Goal: Information Seeking & Learning: Learn about a topic

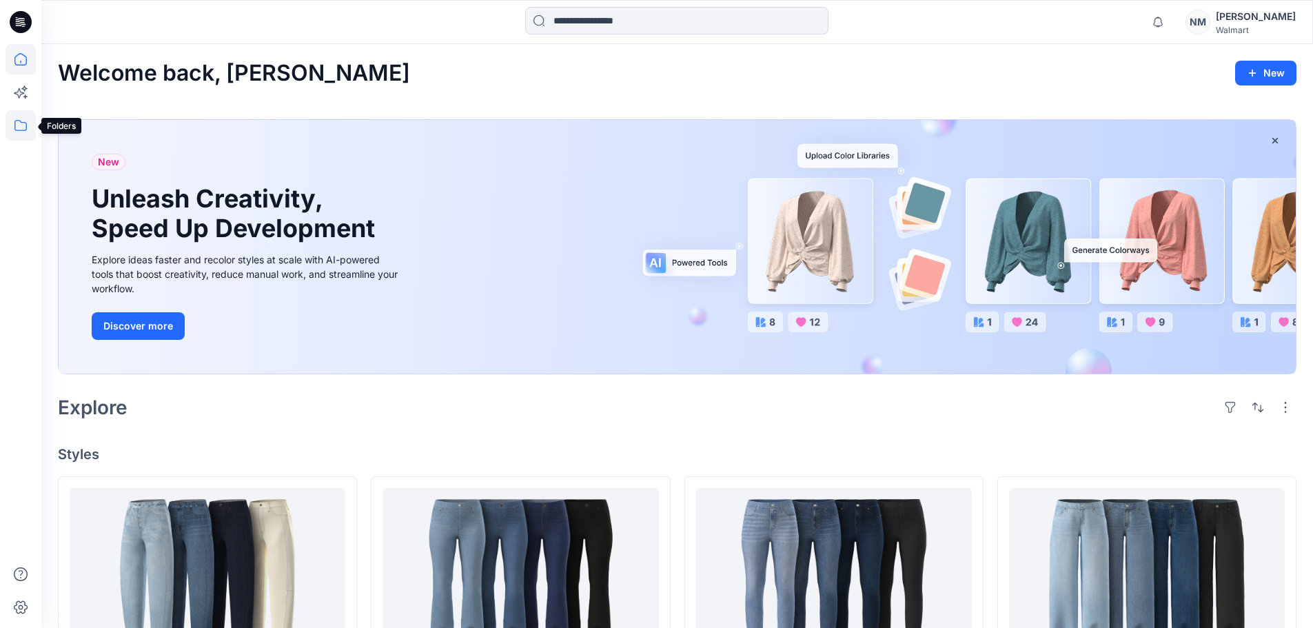
click at [22, 126] on icon at bounding box center [21, 125] width 30 height 30
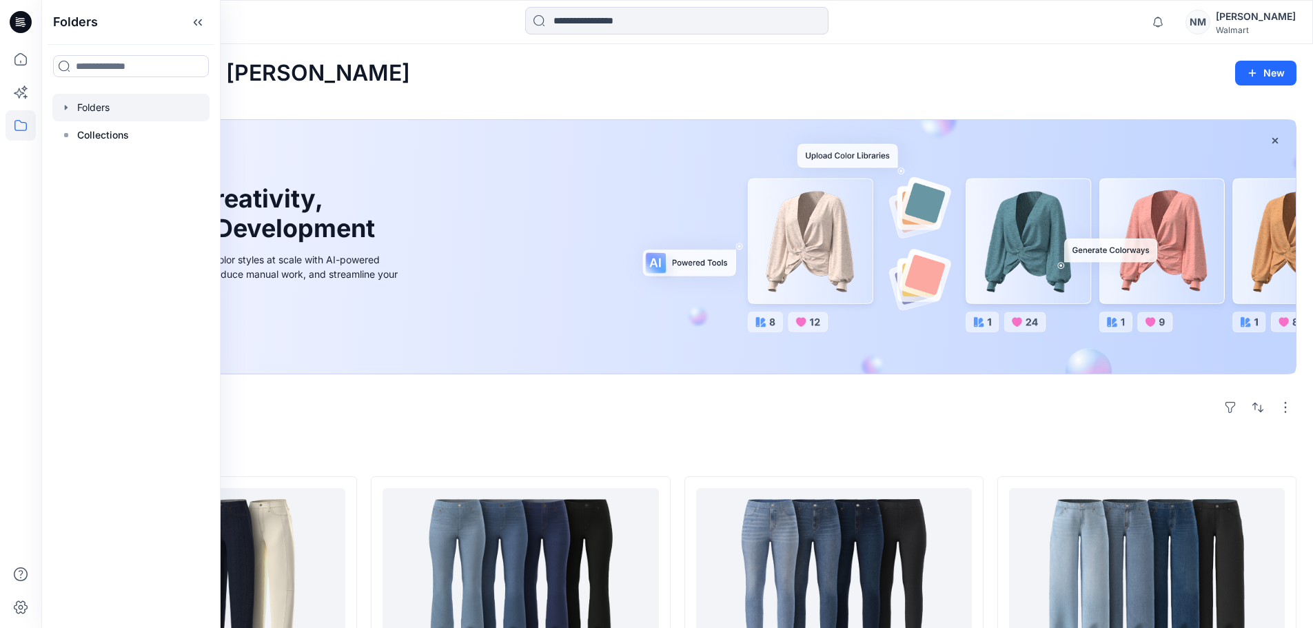
click at [88, 112] on div at bounding box center [130, 108] width 157 height 28
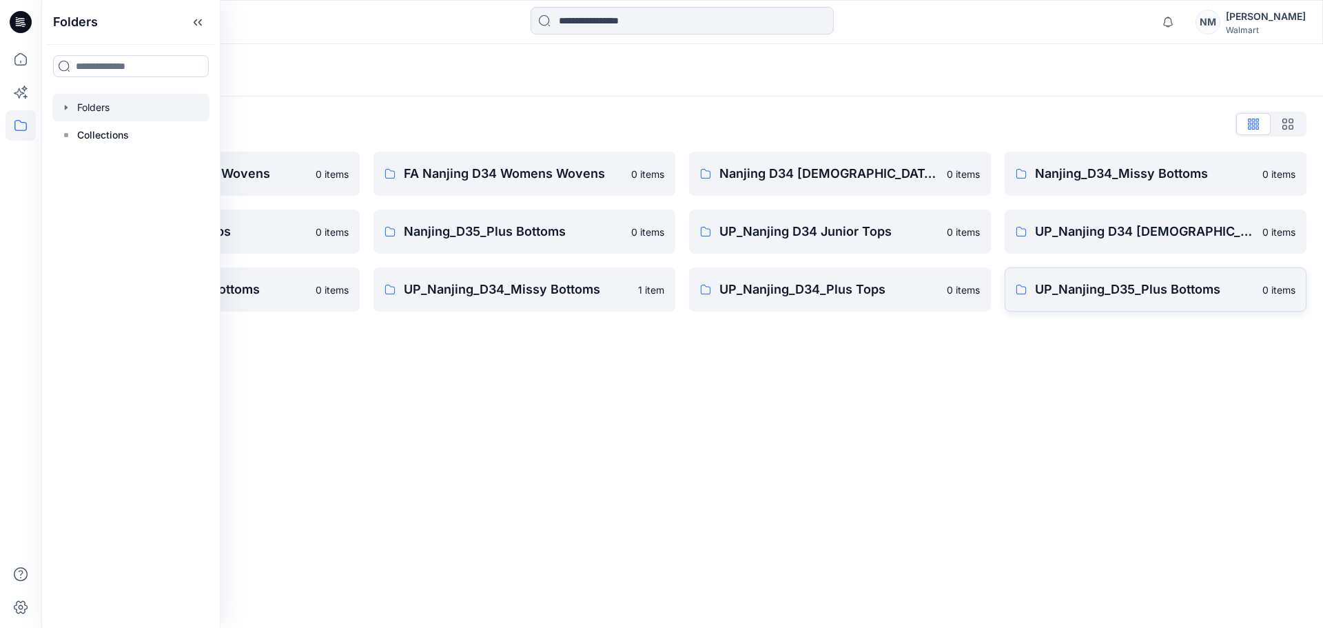
click at [1162, 297] on p "UP_Nanjing_D35_Plus Bottoms" at bounding box center [1144, 289] width 219 height 19
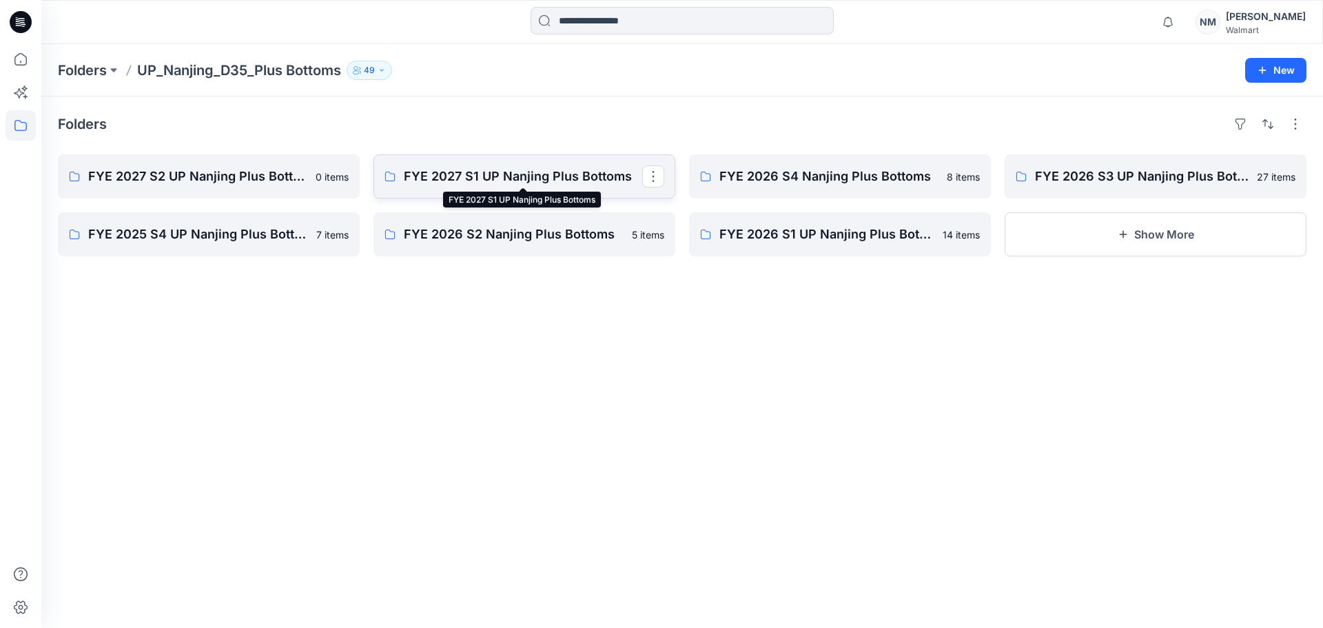
click at [502, 168] on p "FYE 2027 S1 UP Nanjing Plus Bottoms" at bounding box center [523, 176] width 238 height 19
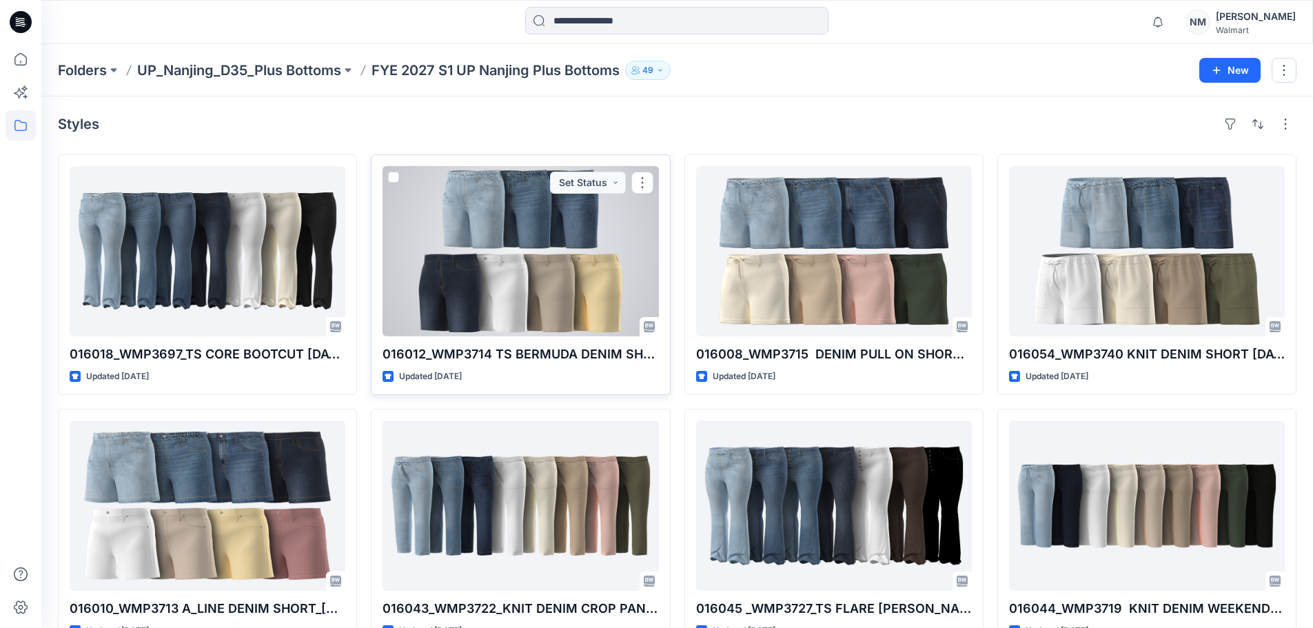
scroll to position [69, 0]
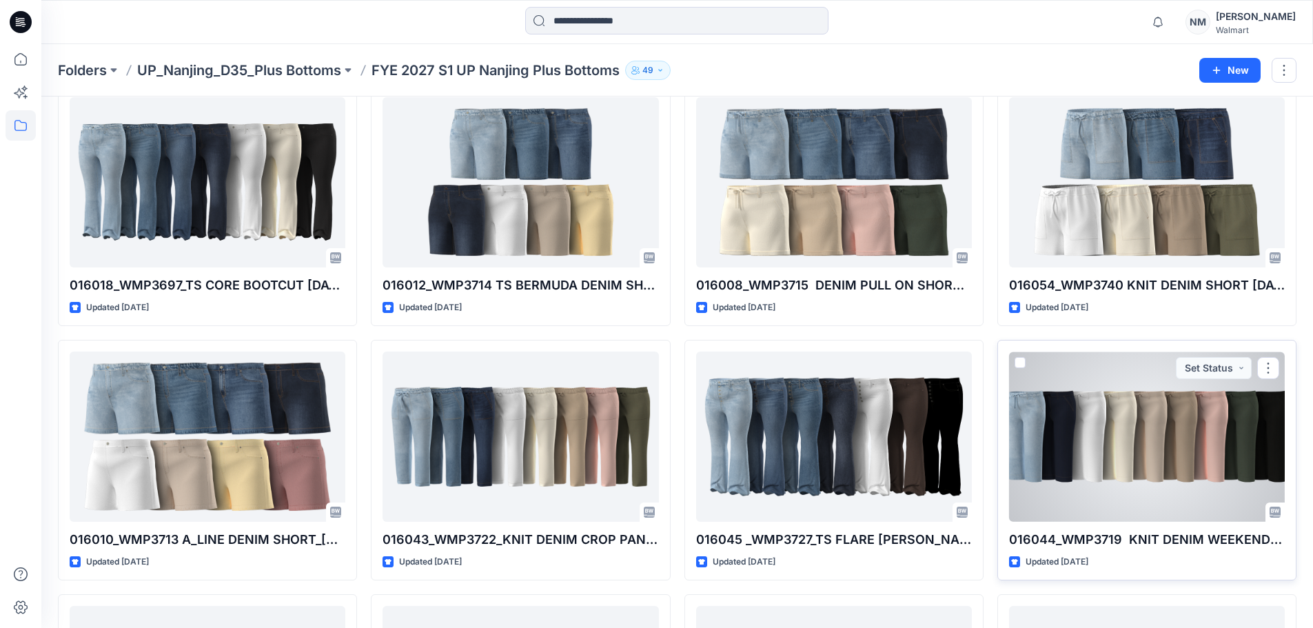
click at [1129, 409] on div at bounding box center [1147, 436] width 276 height 170
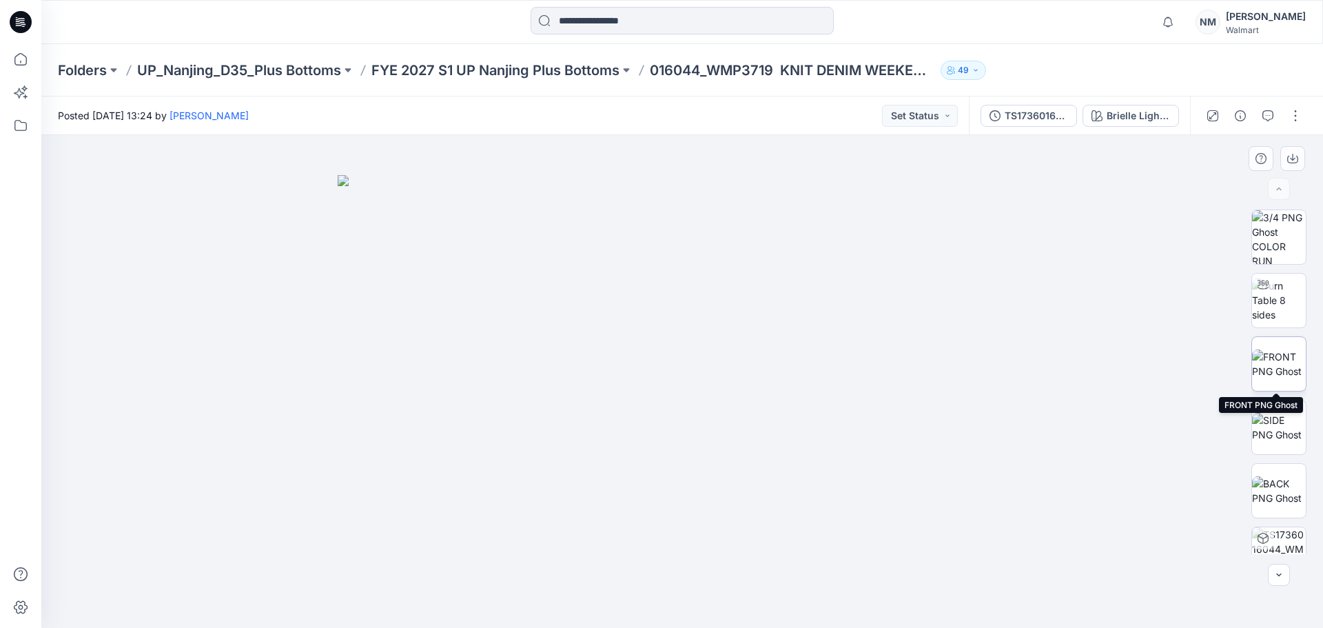
click at [1289, 351] on img at bounding box center [1279, 363] width 54 height 29
click at [1282, 480] on img at bounding box center [1279, 490] width 54 height 29
click at [1285, 433] on img at bounding box center [1279, 427] width 54 height 29
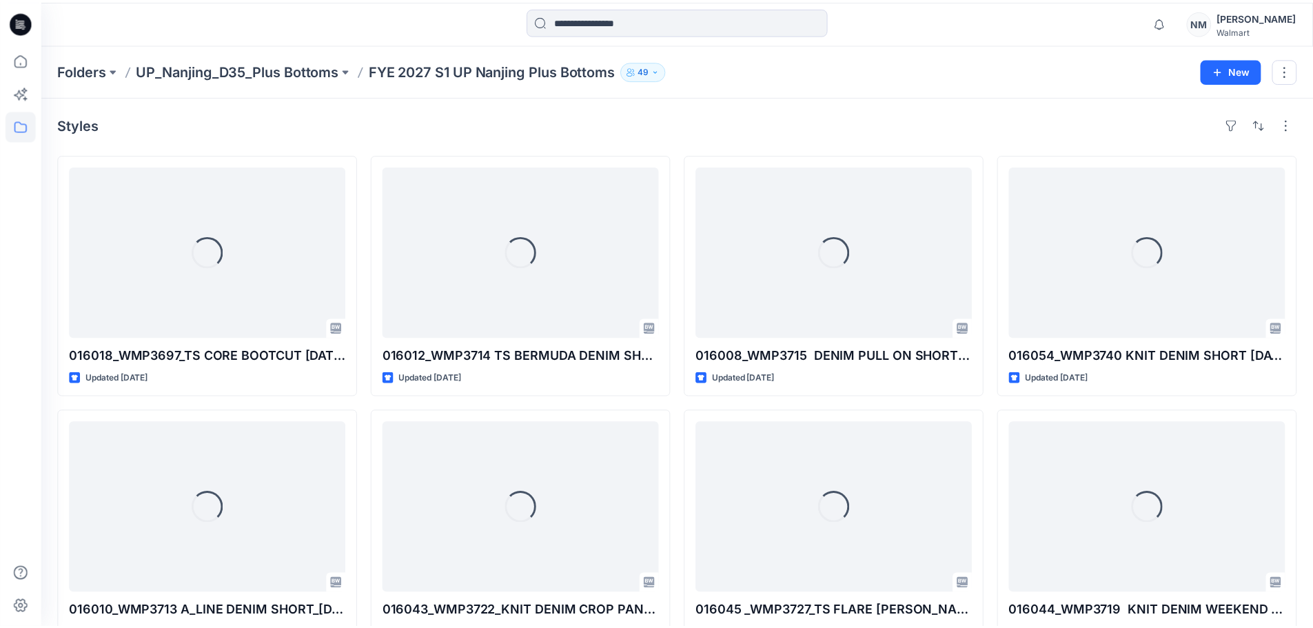
scroll to position [69, 0]
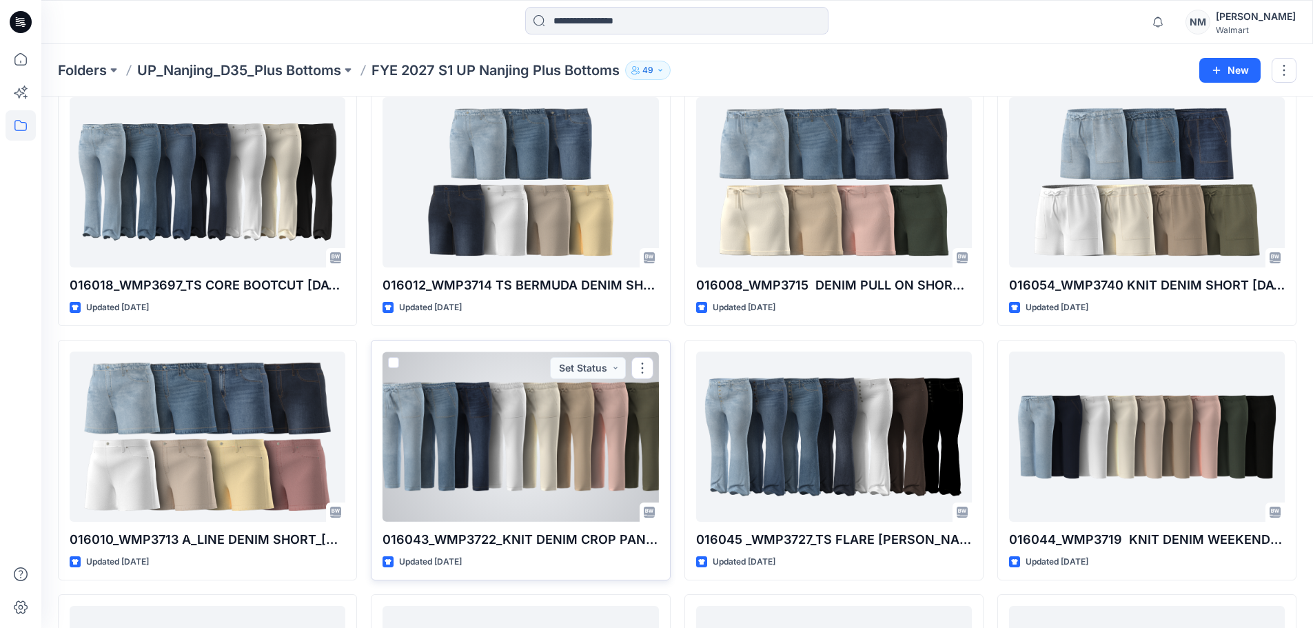
click at [542, 452] on div at bounding box center [520, 436] width 276 height 170
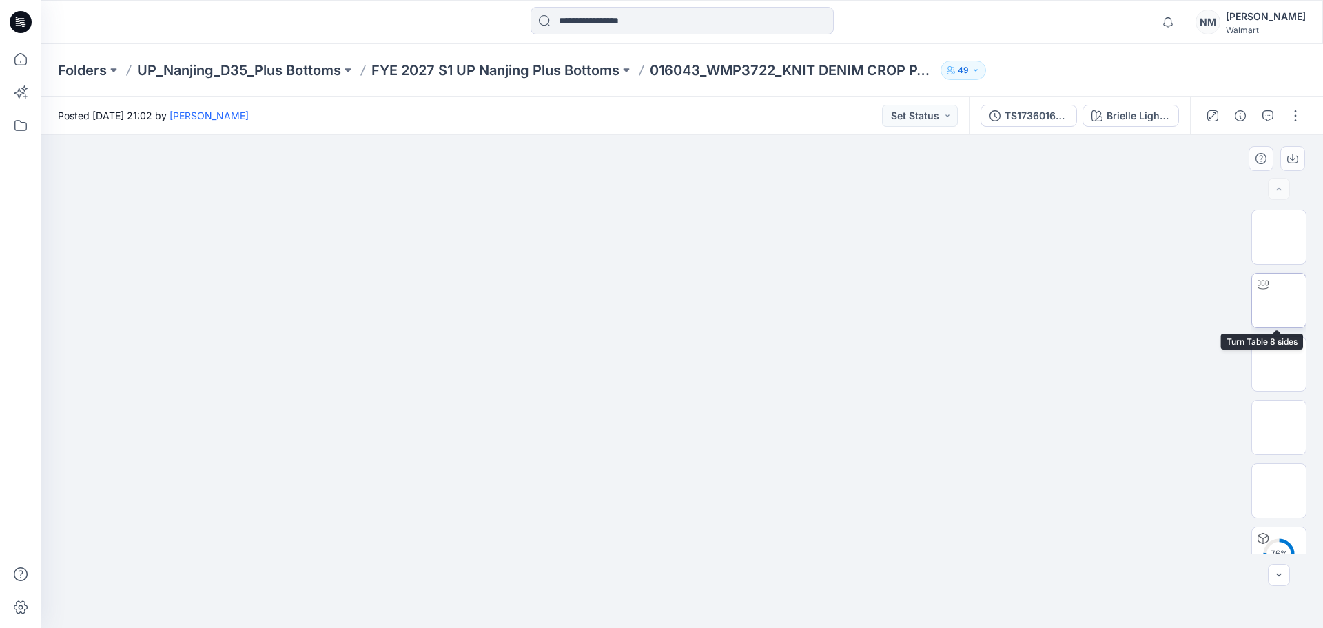
click at [1279, 300] on img at bounding box center [1279, 300] width 0 height 0
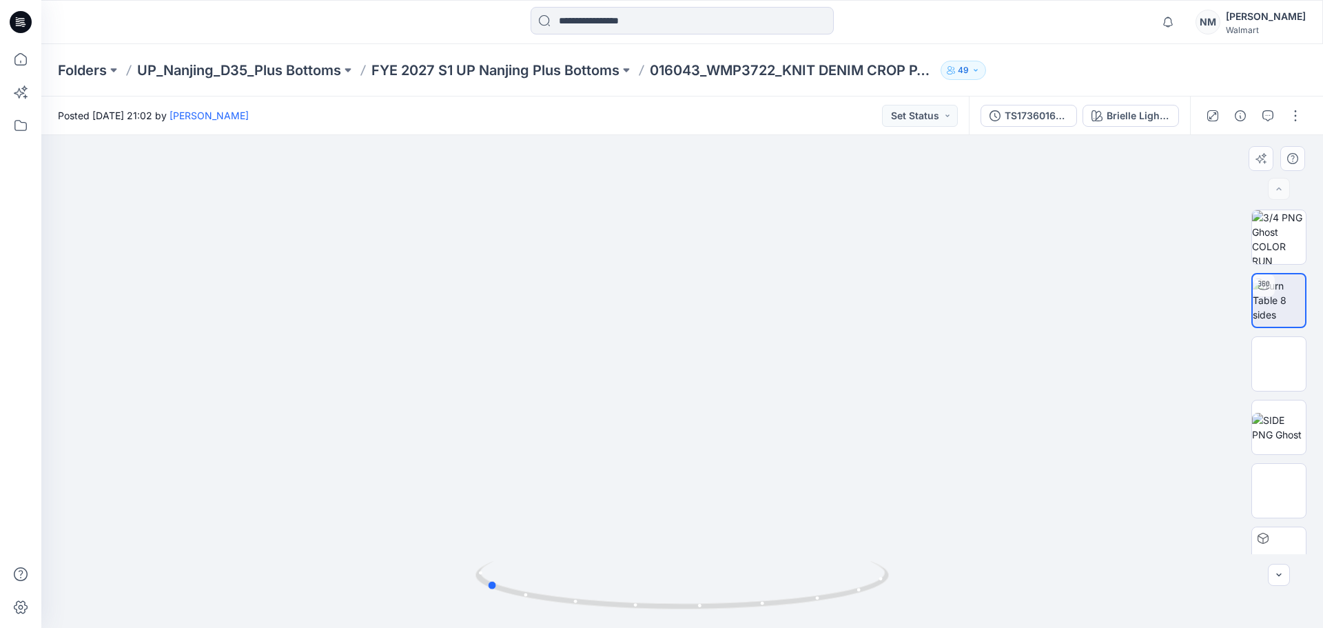
drag, startPoint x: 687, startPoint y: 609, endPoint x: 904, endPoint y: 555, distance: 223.5
click at [904, 555] on div at bounding box center [682, 381] width 1282 height 493
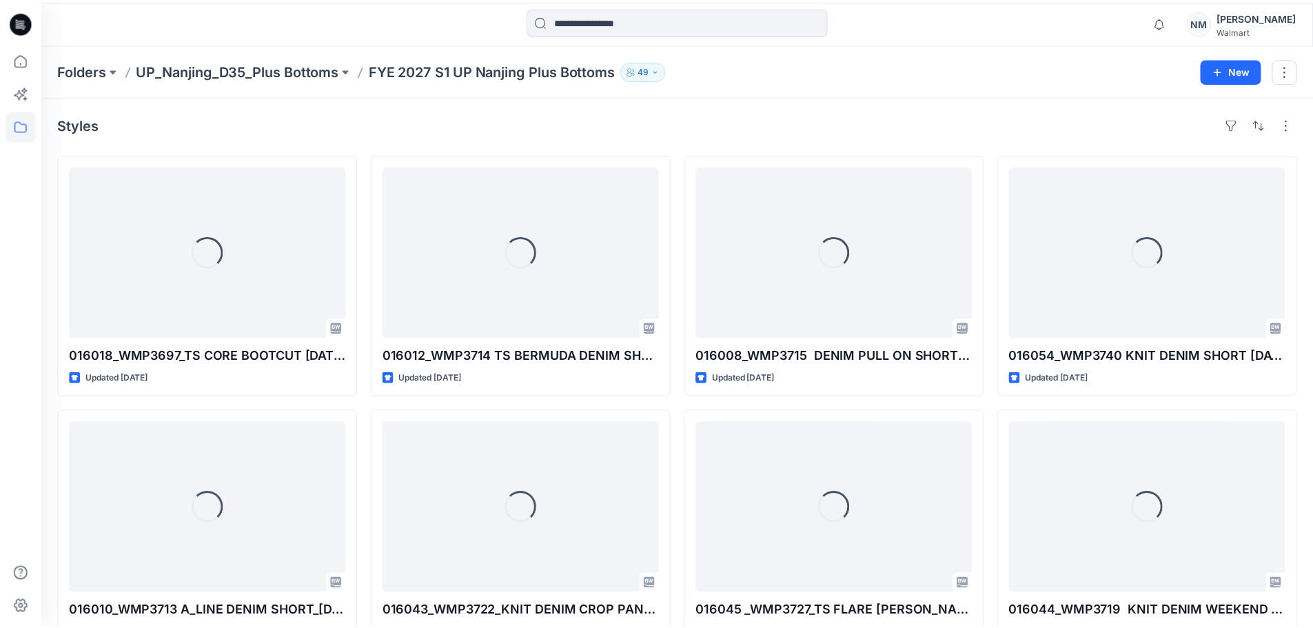
scroll to position [69, 0]
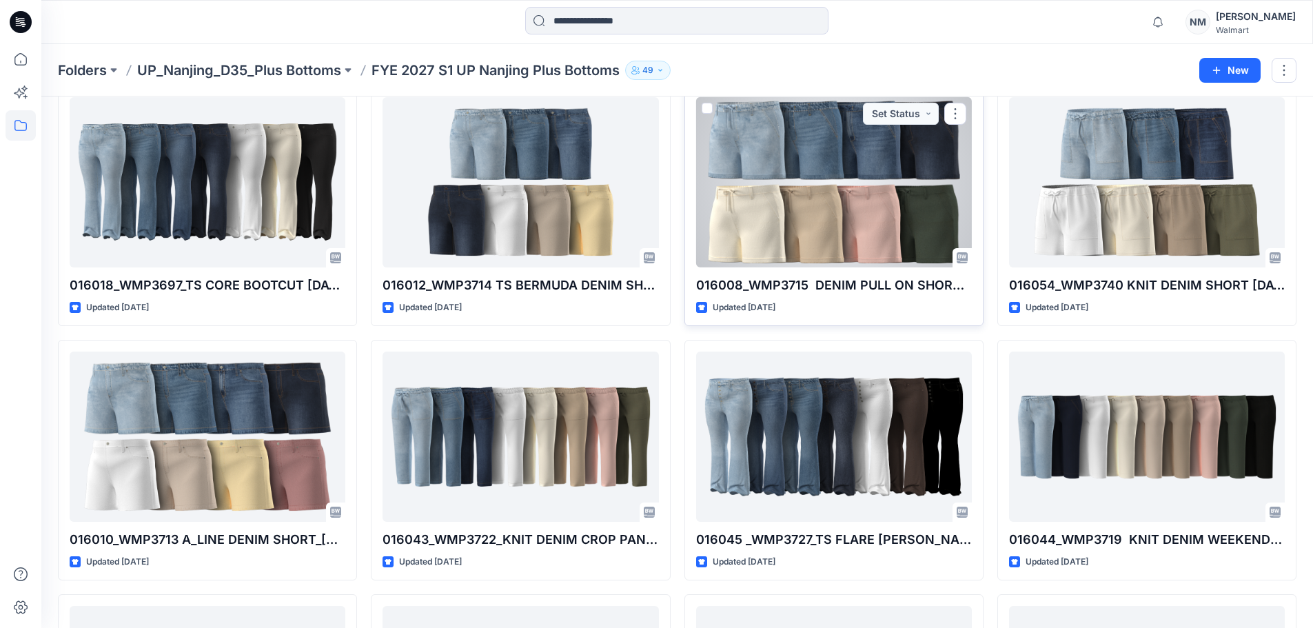
click at [797, 172] on div at bounding box center [834, 182] width 276 height 170
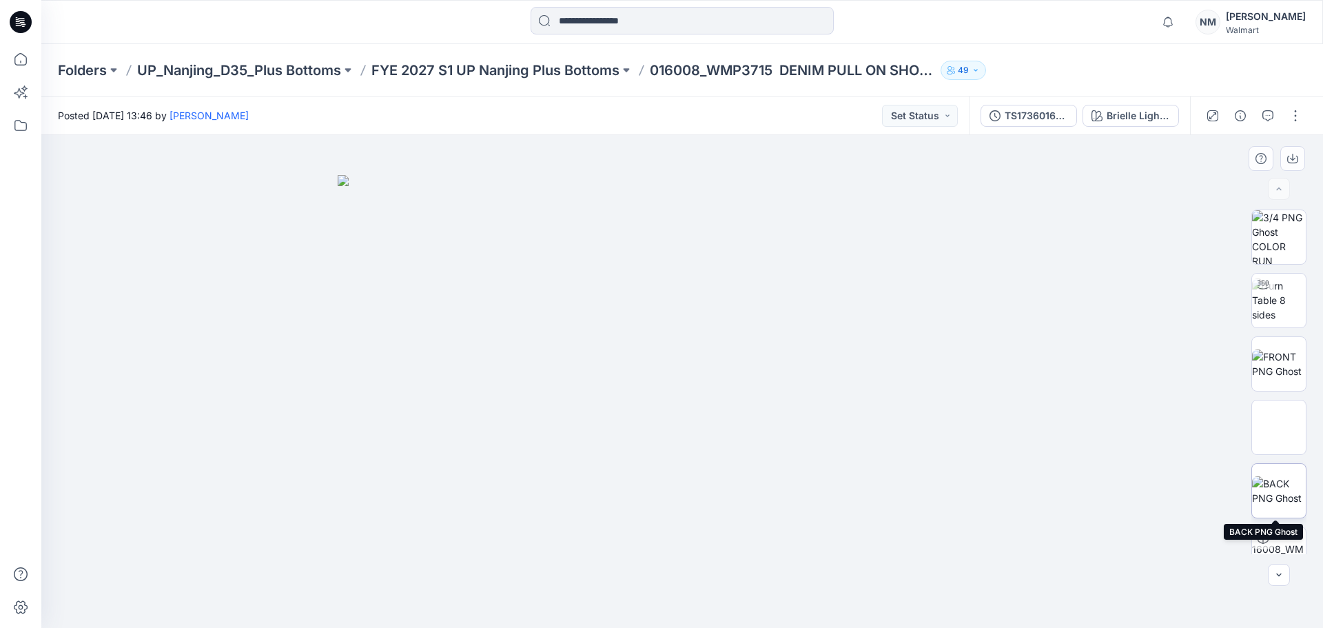
click at [1292, 481] on img at bounding box center [1279, 490] width 54 height 29
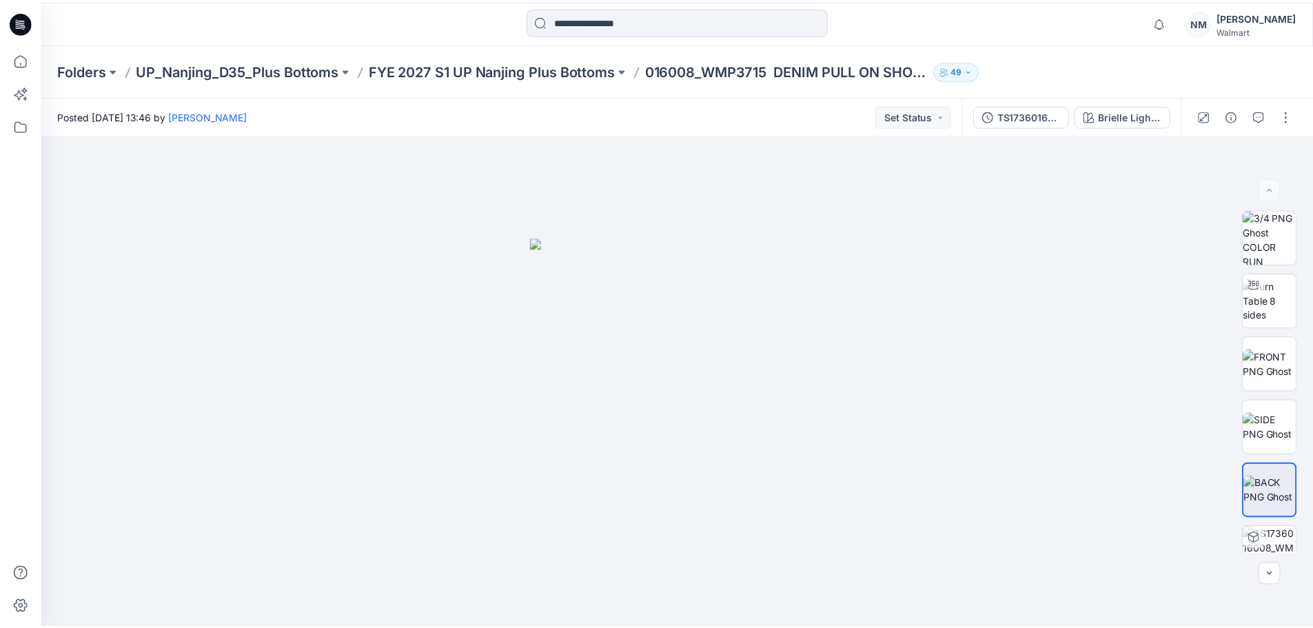
scroll to position [69, 0]
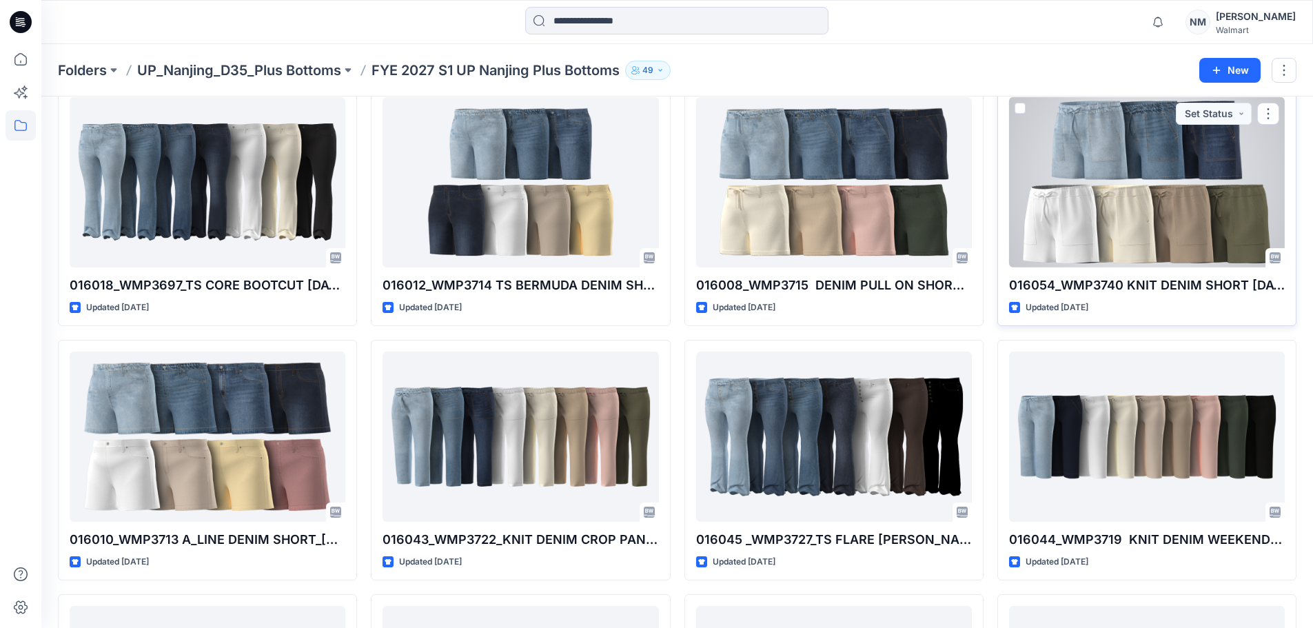
click at [1148, 185] on div at bounding box center [1147, 182] width 276 height 170
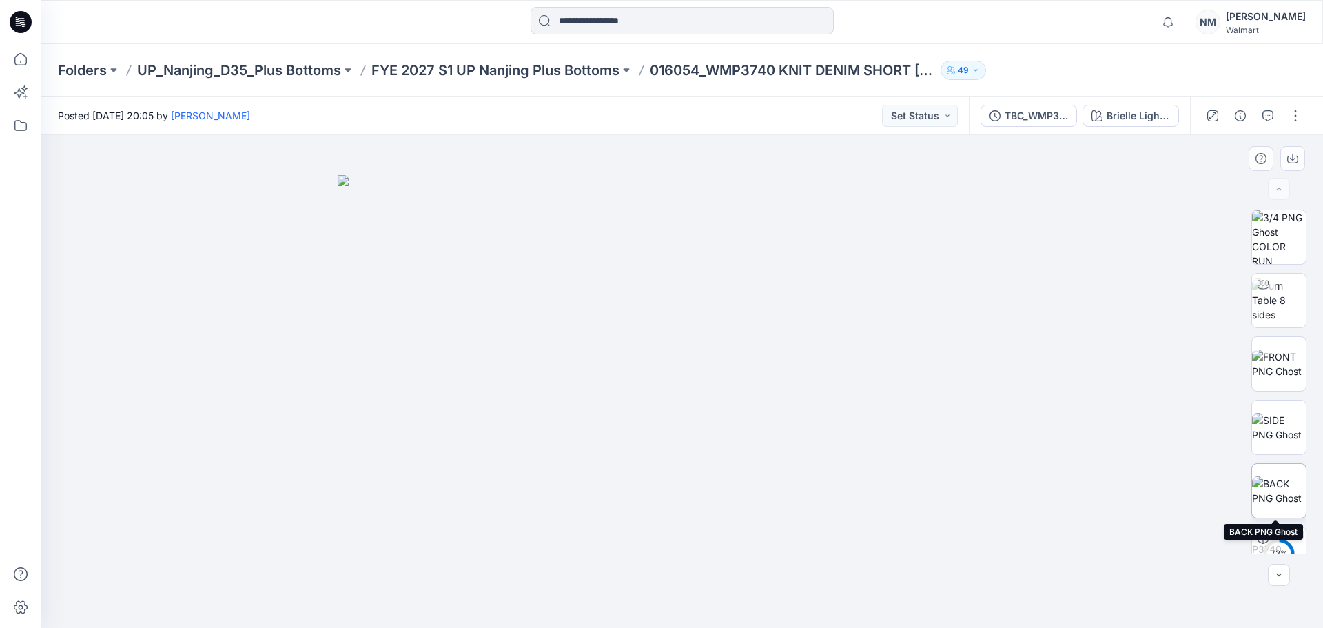
click at [1282, 491] on img at bounding box center [1279, 490] width 54 height 29
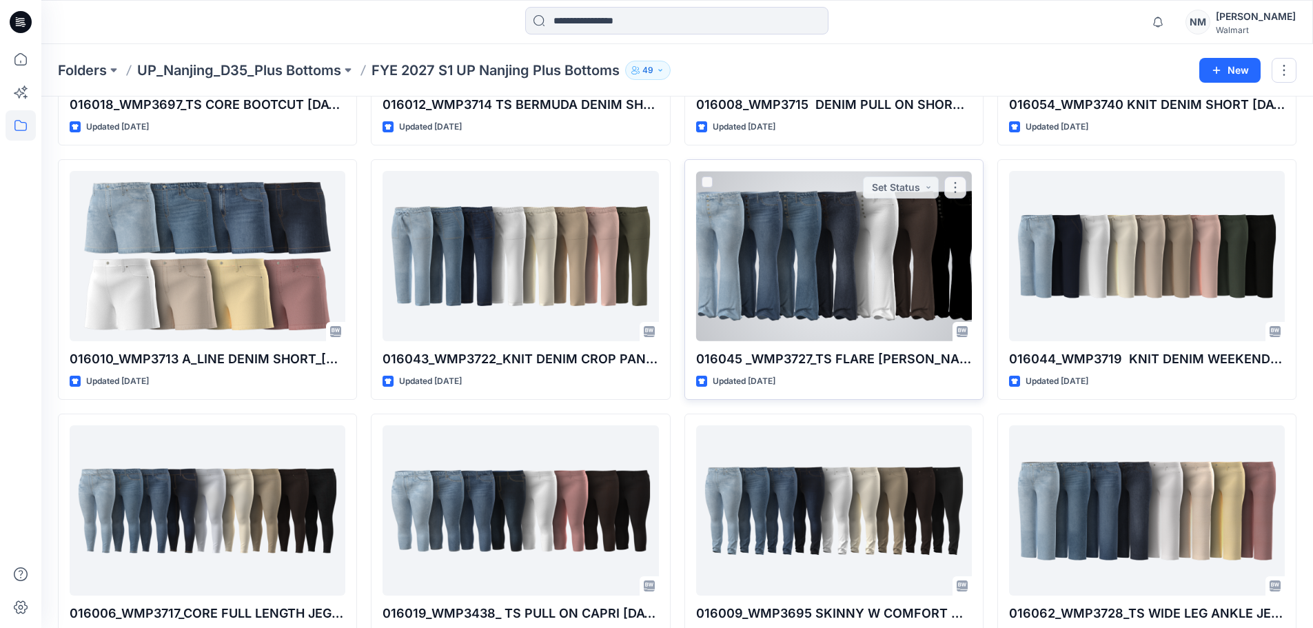
scroll to position [343, 0]
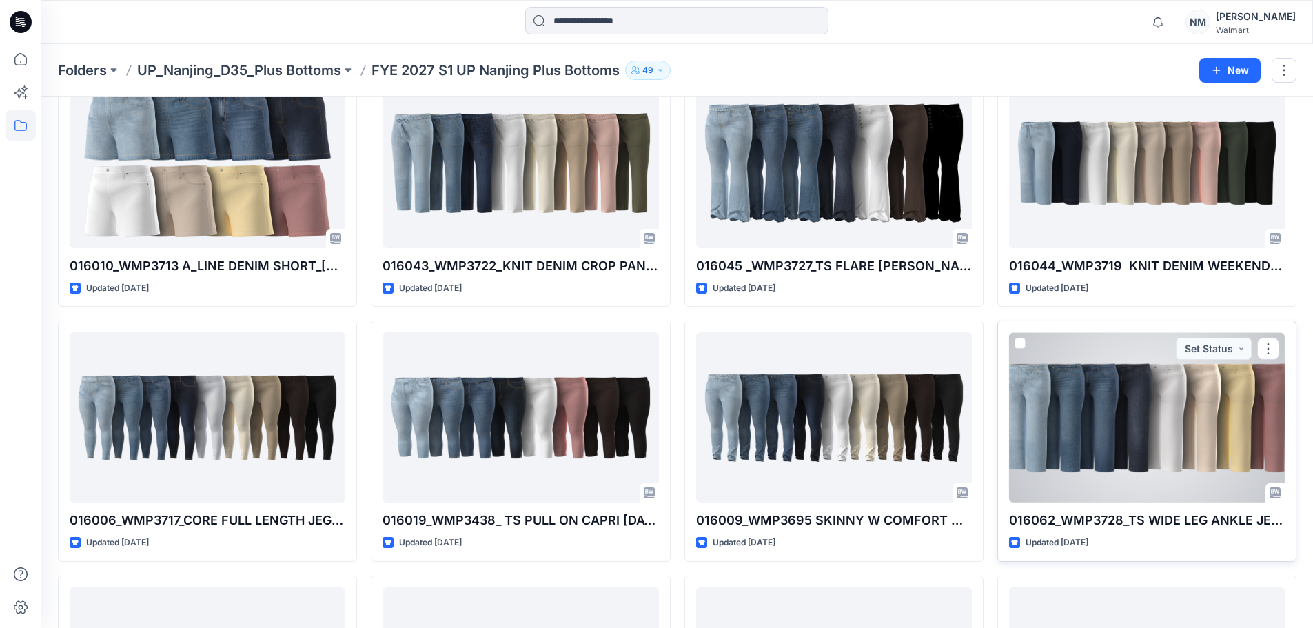
click at [1156, 419] on div at bounding box center [1147, 417] width 276 height 170
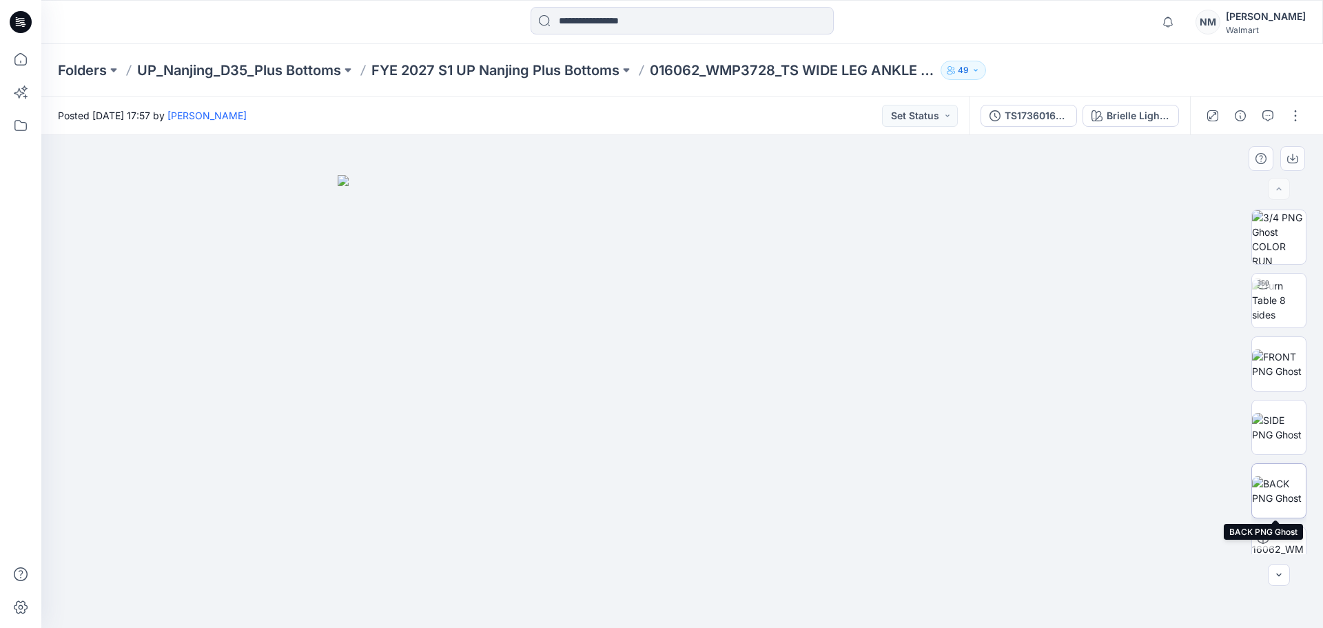
click at [1275, 476] on img at bounding box center [1279, 490] width 54 height 29
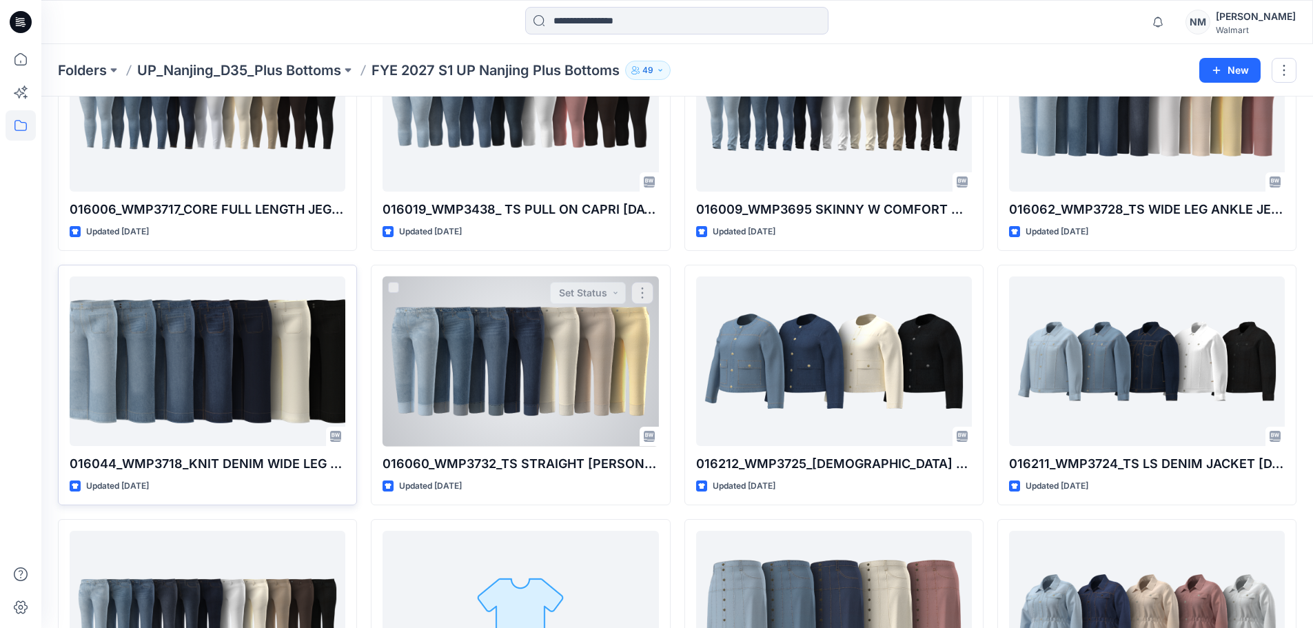
scroll to position [687, 0]
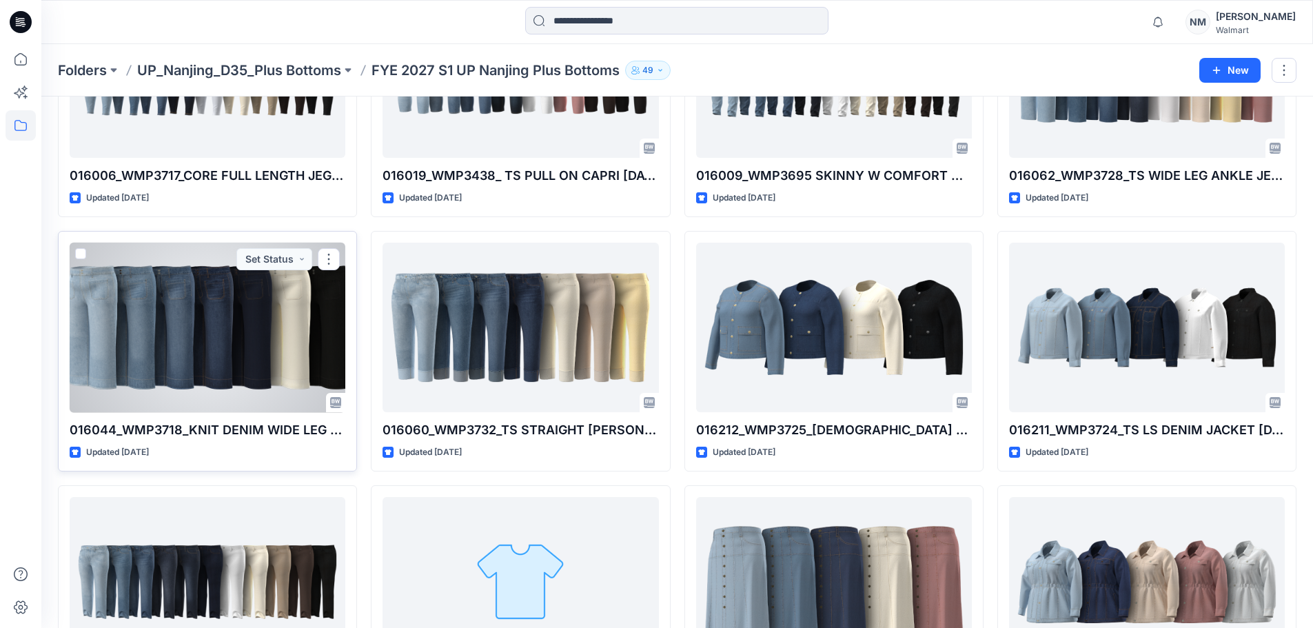
click at [241, 328] on div at bounding box center [208, 328] width 276 height 170
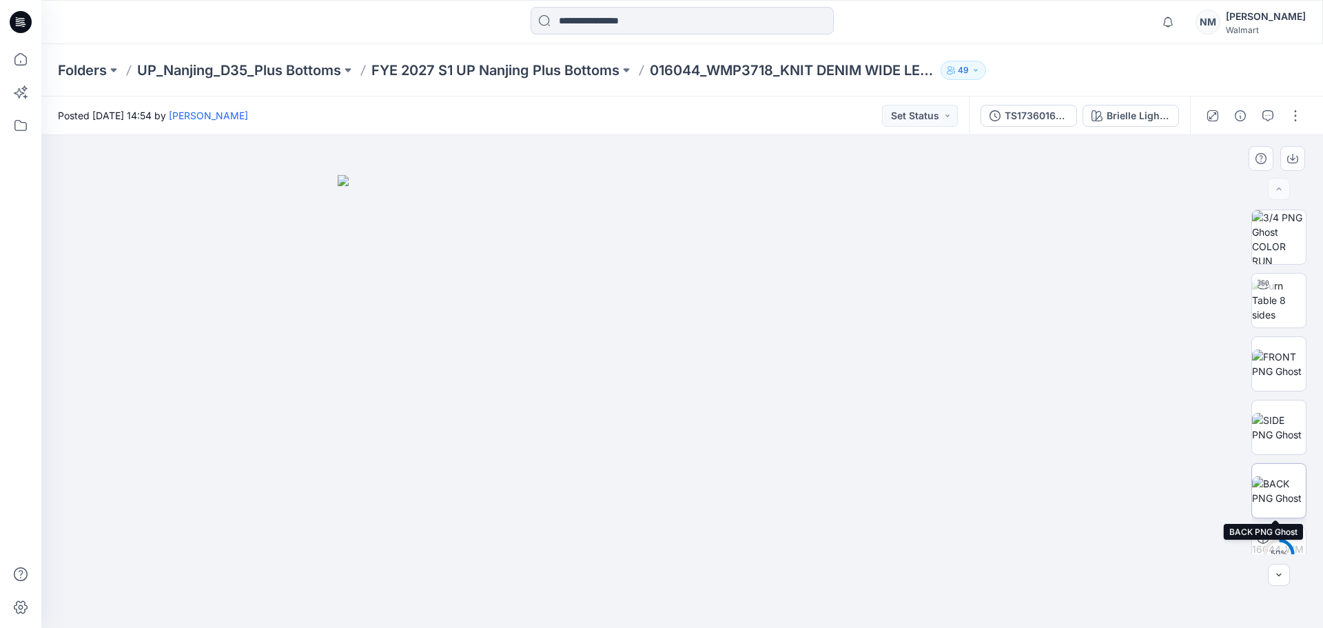
click at [1289, 480] on img at bounding box center [1279, 490] width 54 height 29
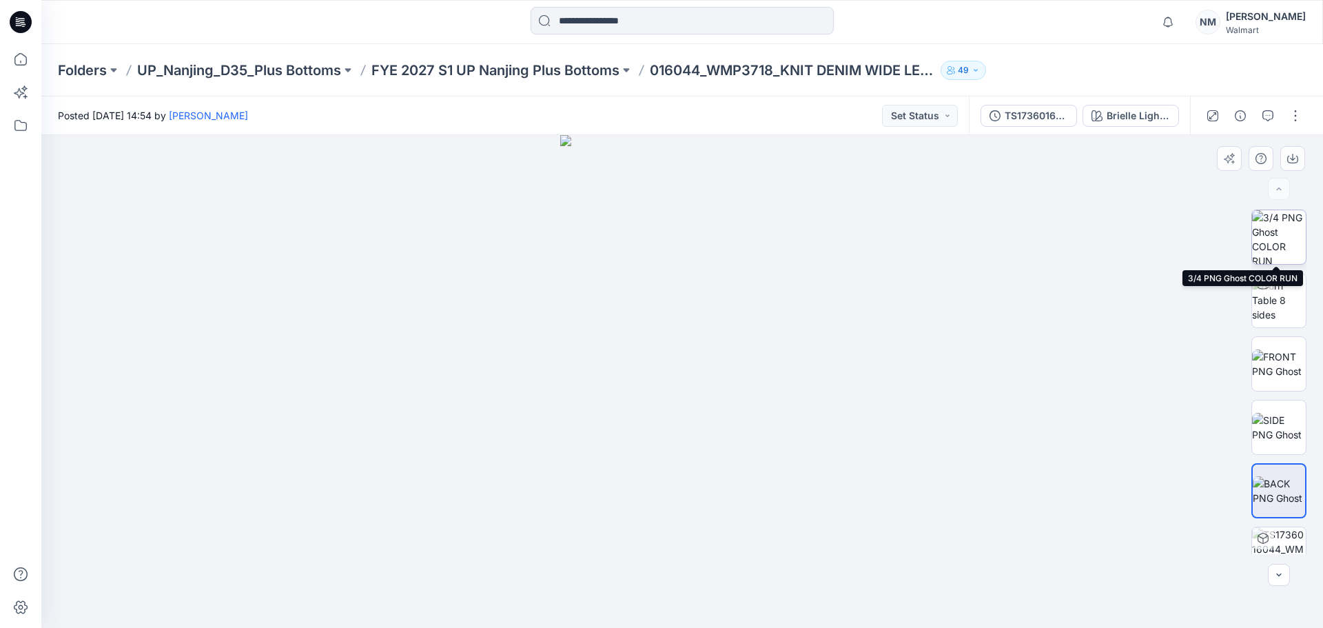
click at [1295, 223] on img at bounding box center [1279, 237] width 54 height 54
